Goal: Task Accomplishment & Management: Use online tool/utility

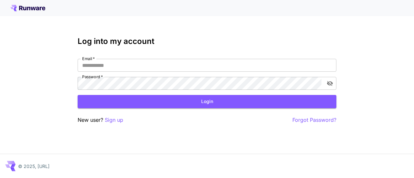
type input "**********"
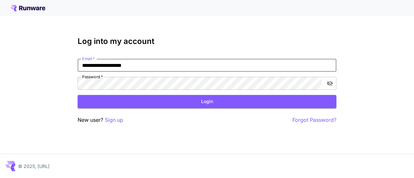
click at [200, 90] on body "**********" at bounding box center [207, 89] width 414 height 178
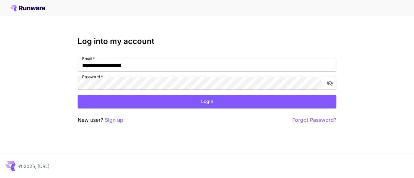
click at [355, 84] on div "**********" at bounding box center [207, 89] width 414 height 178
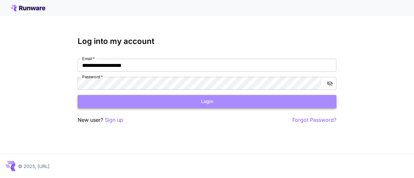
click at [308, 102] on button "Login" at bounding box center [207, 101] width 259 height 13
